Goal: Use online tool/utility: Utilize a website feature to perform a specific function

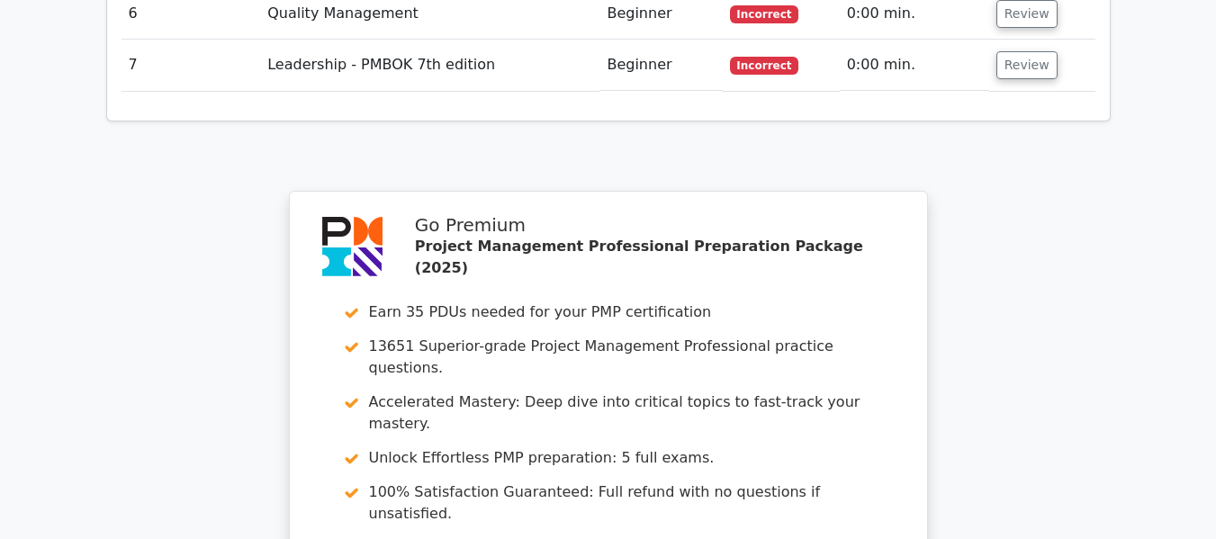
scroll to position [3059, 0]
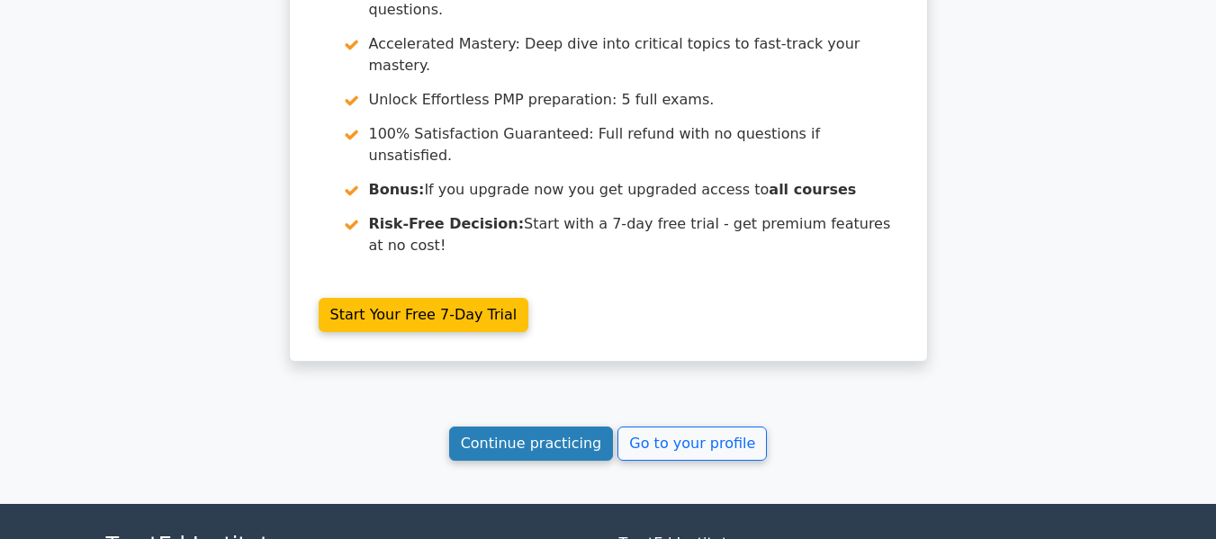
click at [582, 427] on link "Continue practicing" at bounding box center [531, 444] width 165 height 34
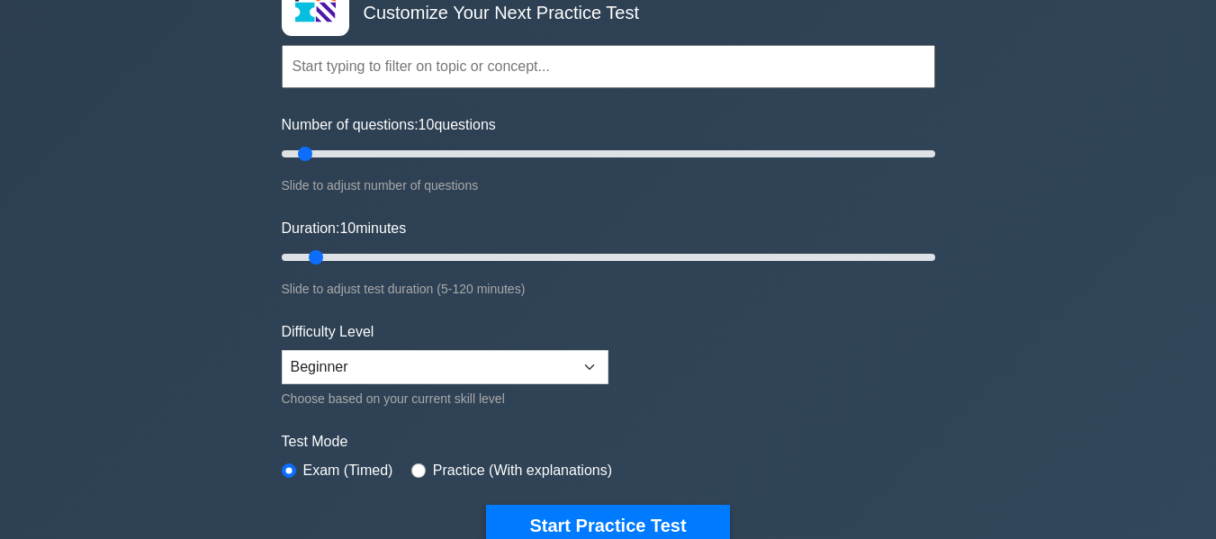
scroll to position [360, 0]
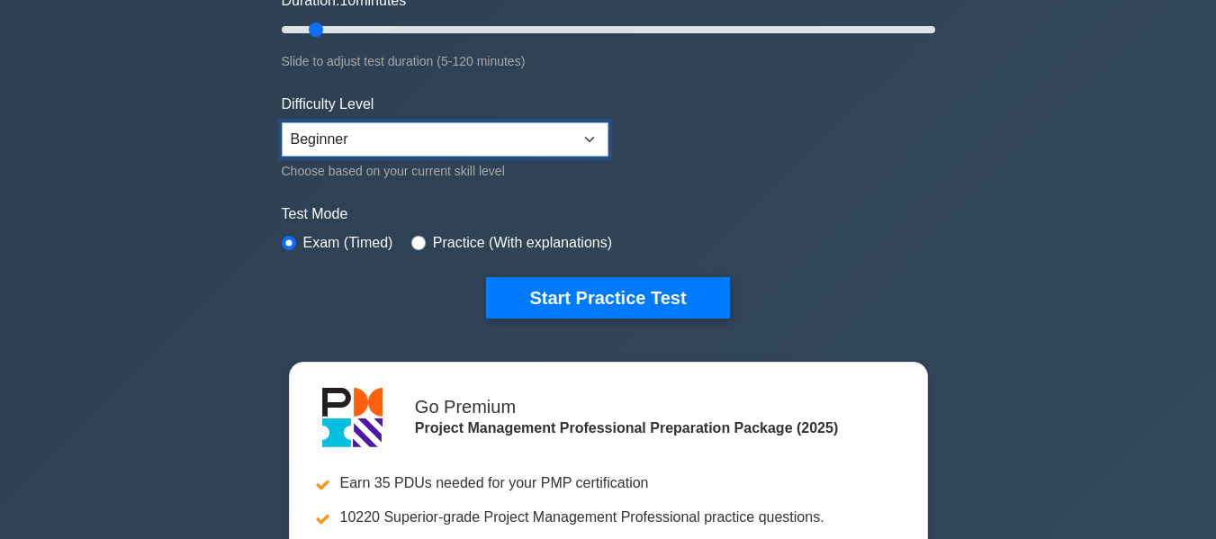
click at [362, 149] on select "Beginner Intermediate Expert" at bounding box center [445, 139] width 327 height 34
click at [282, 122] on select "Beginner Intermediate Expert" at bounding box center [445, 139] width 327 height 34
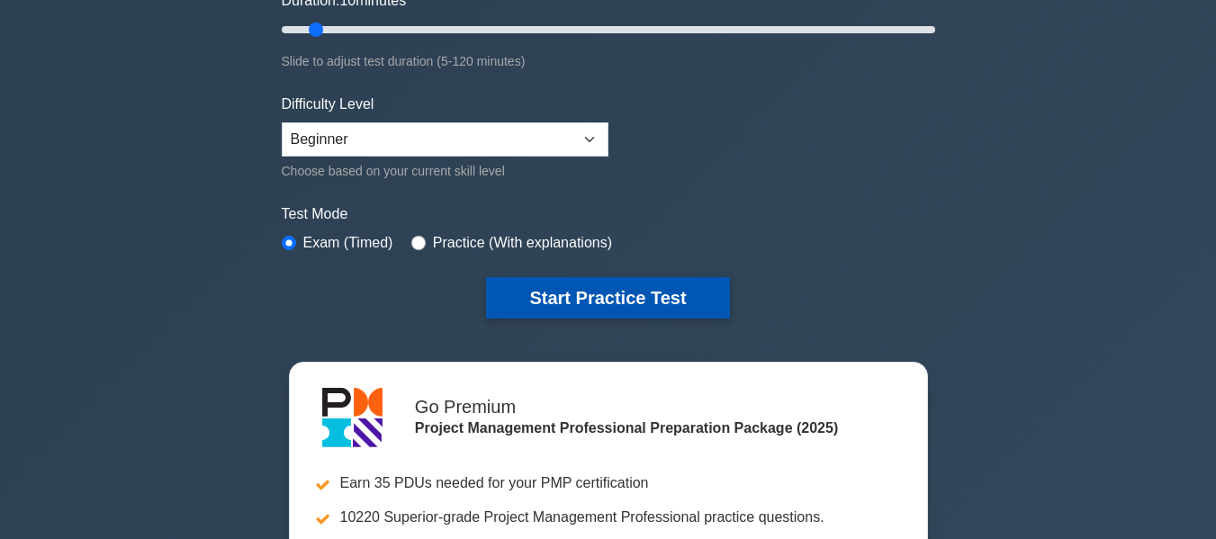
click at [520, 280] on button "Start Practice Test" at bounding box center [607, 297] width 243 height 41
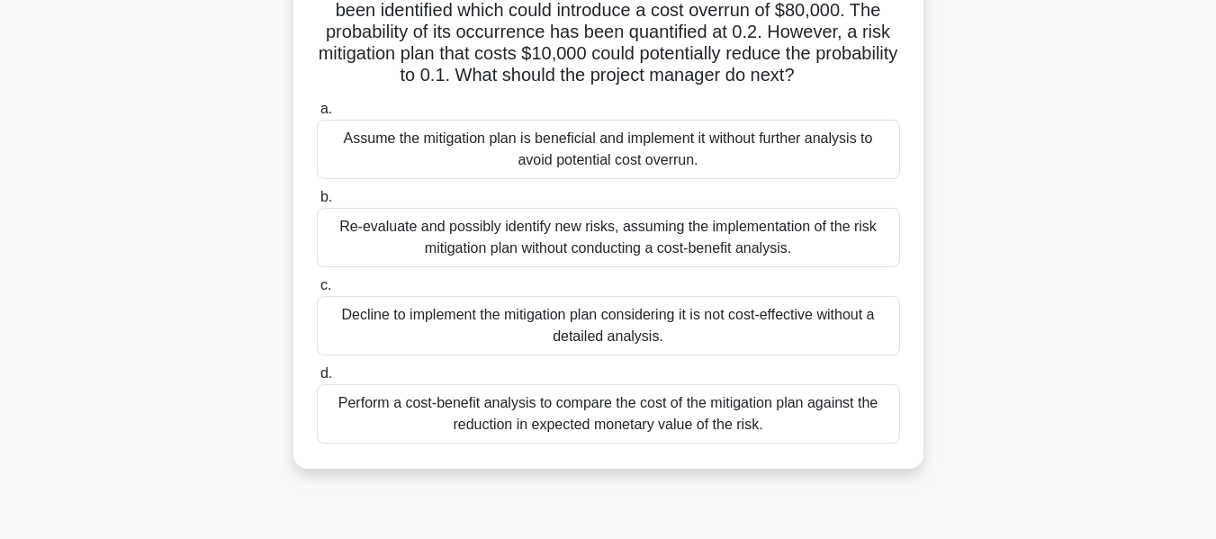
scroll to position [180, 0]
